Goal: Information Seeking & Learning: Learn about a topic

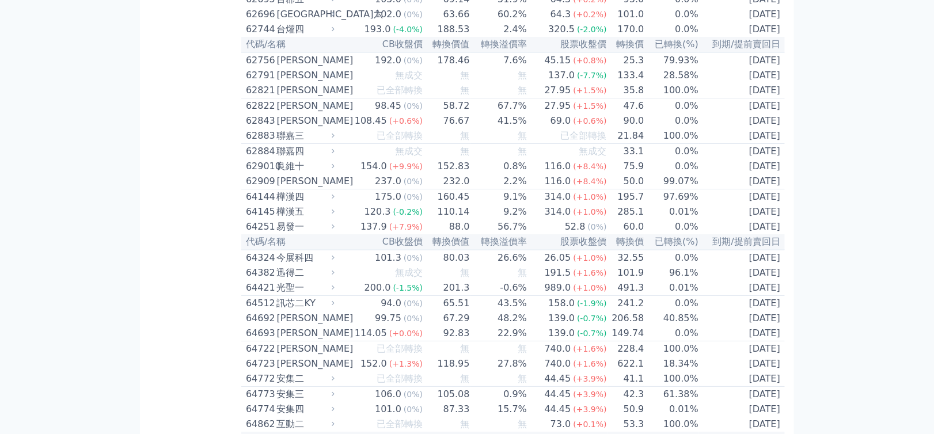
scroll to position [4577, 0]
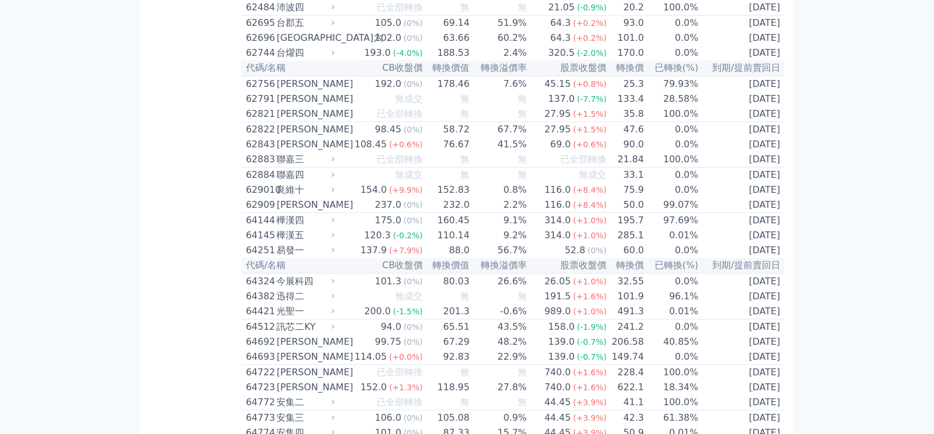
drag, startPoint x: 665, startPoint y: 208, endPoint x: 726, endPoint y: 209, distance: 61.0
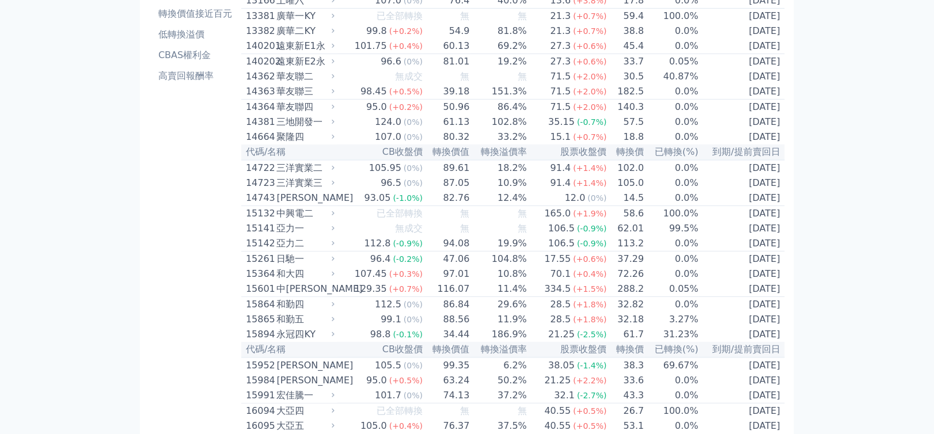
scroll to position [0, 0]
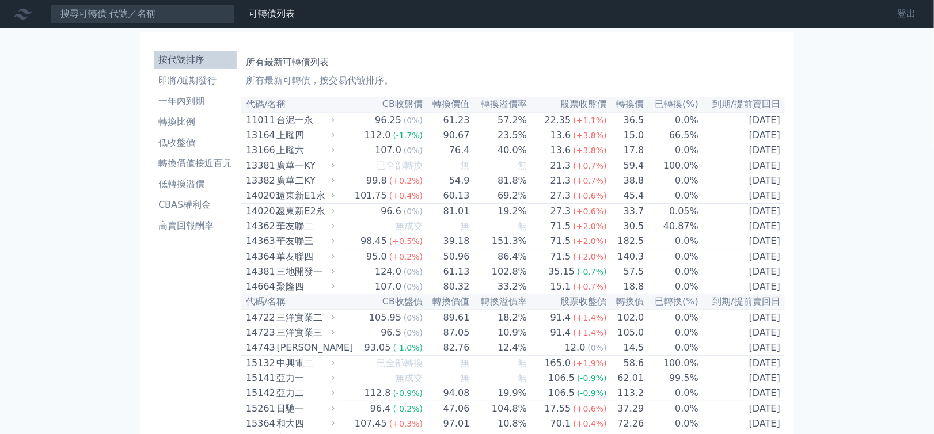
click at [904, 13] on link "登出" at bounding box center [906, 14] width 37 height 18
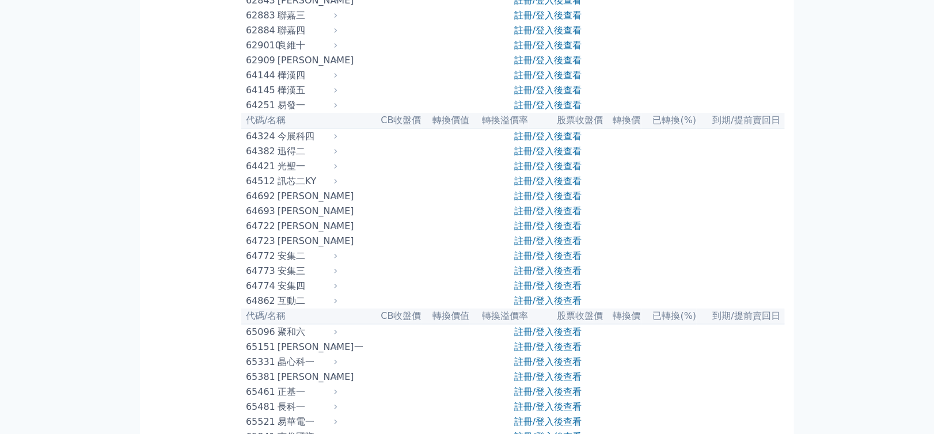
scroll to position [4642, 0]
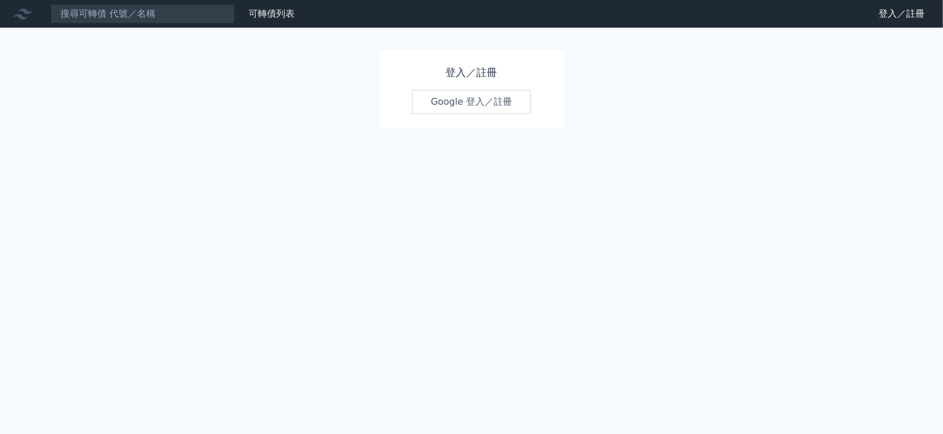
click at [480, 111] on link "Google 登入／註冊" at bounding box center [472, 102] width 120 height 24
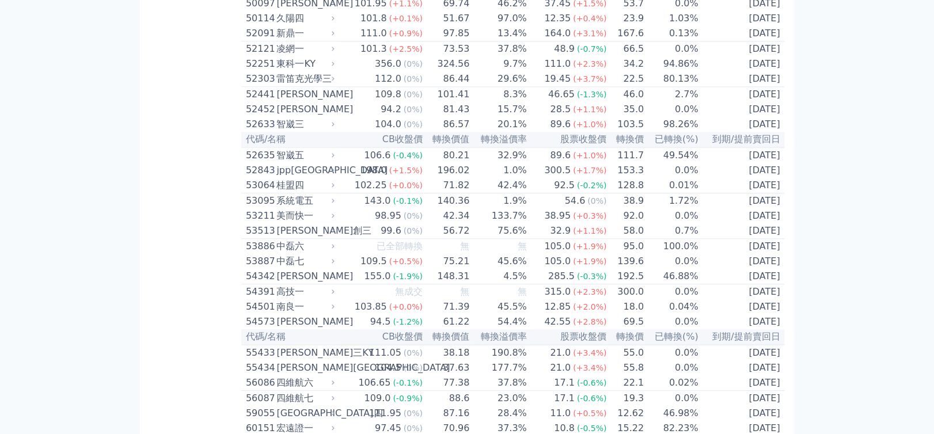
scroll to position [4488, 0]
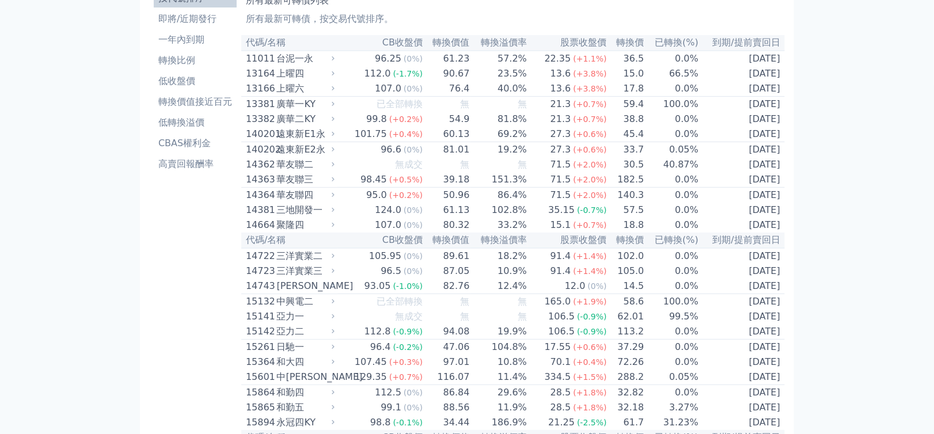
scroll to position [0, 0]
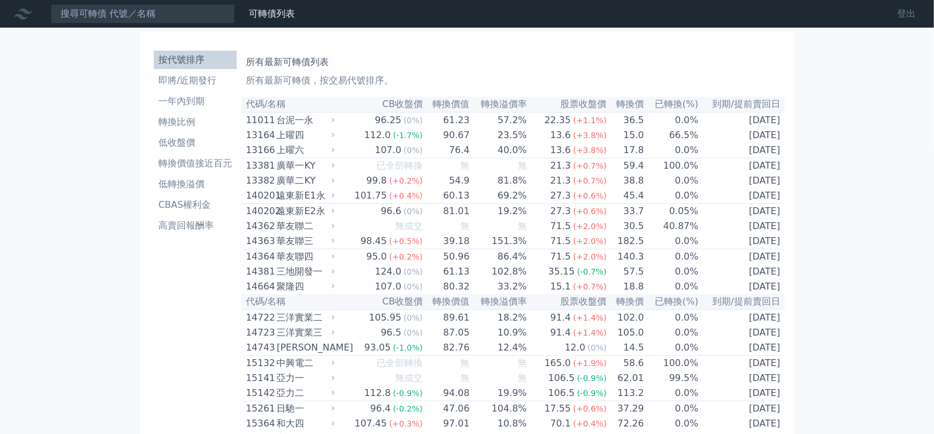
click at [910, 15] on link "登出" at bounding box center [906, 14] width 37 height 18
